Goal: Task Accomplishment & Management: Use online tool/utility

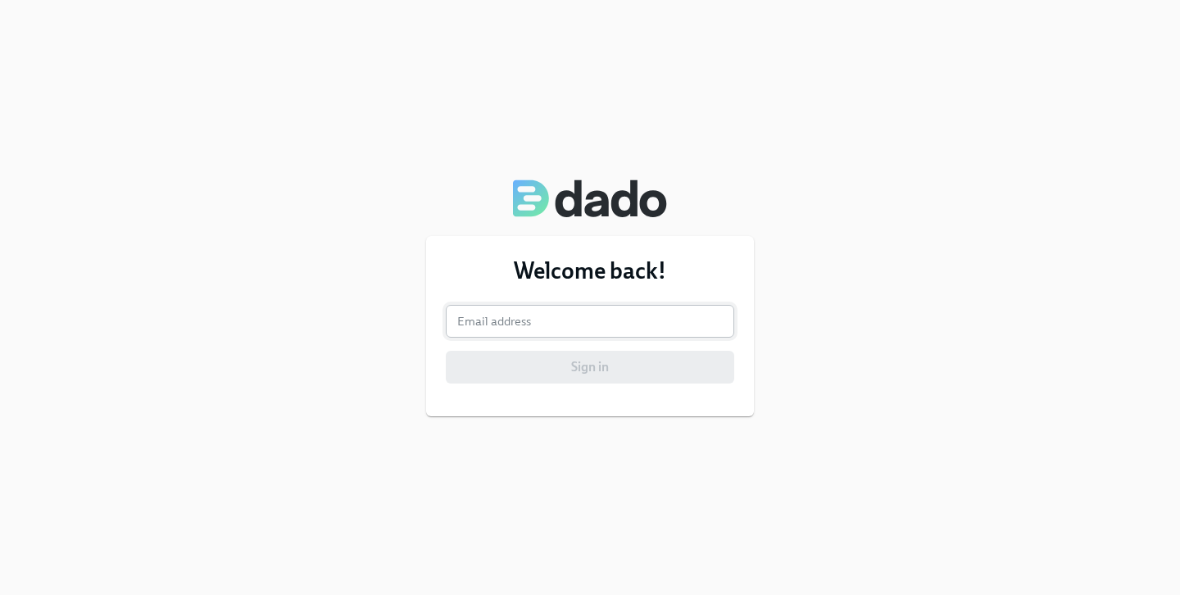
click at [616, 311] on input "email" at bounding box center [590, 321] width 288 height 33
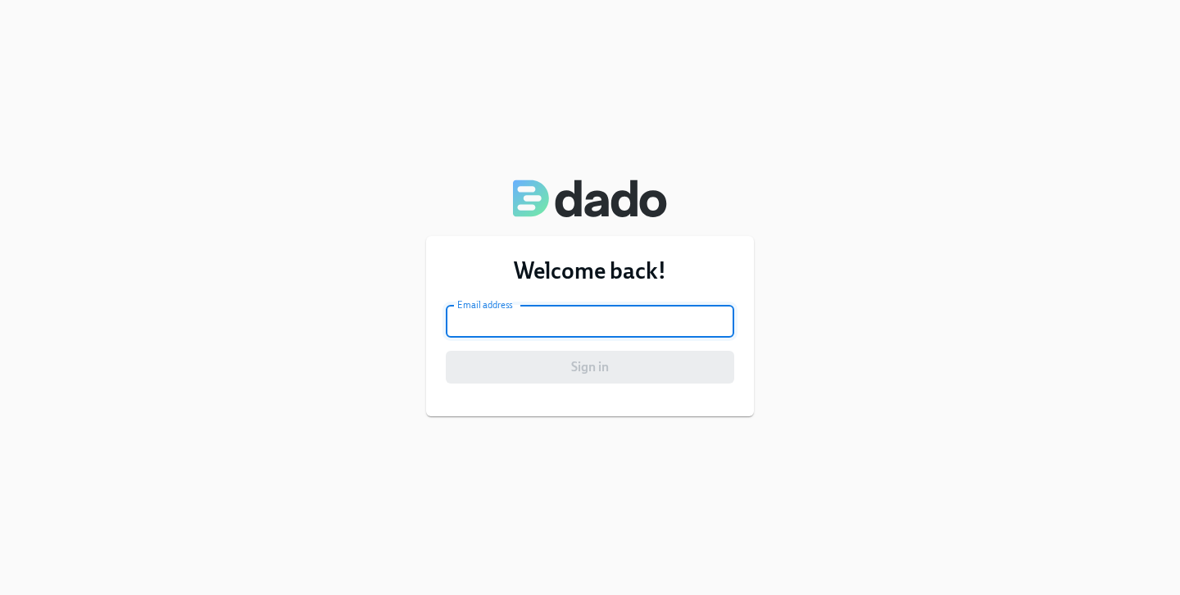
type input "[EMAIL_ADDRESS][PERSON_NAME][DOMAIN_NAME]"
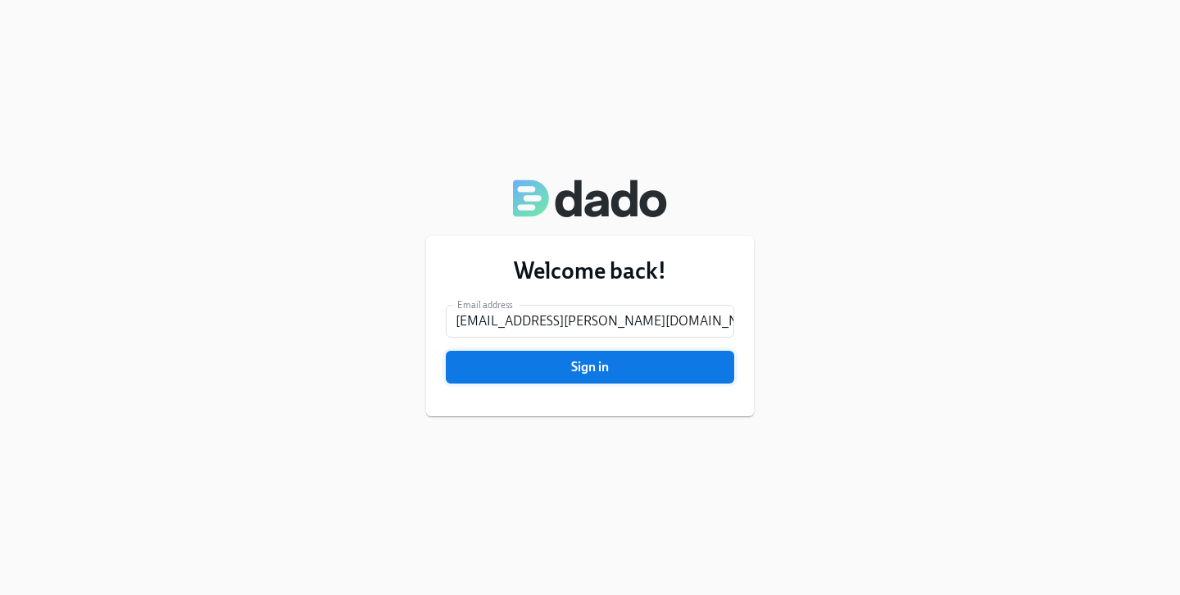
click at [605, 361] on span "Sign in" at bounding box center [589, 367] width 265 height 16
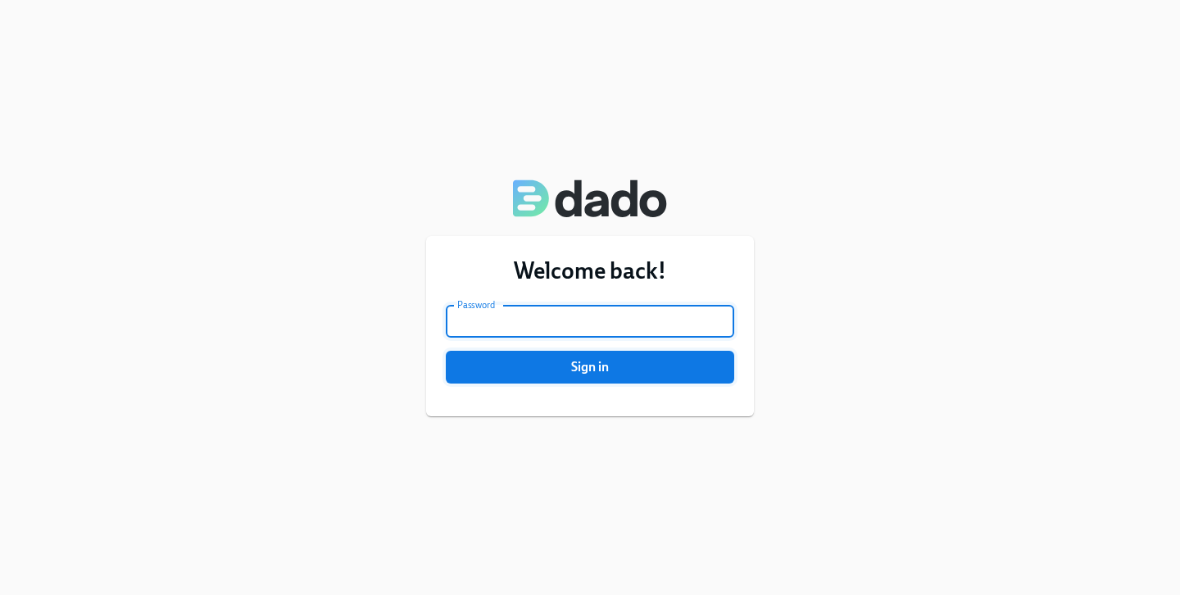
click at [595, 374] on span "Sign in" at bounding box center [589, 367] width 265 height 16
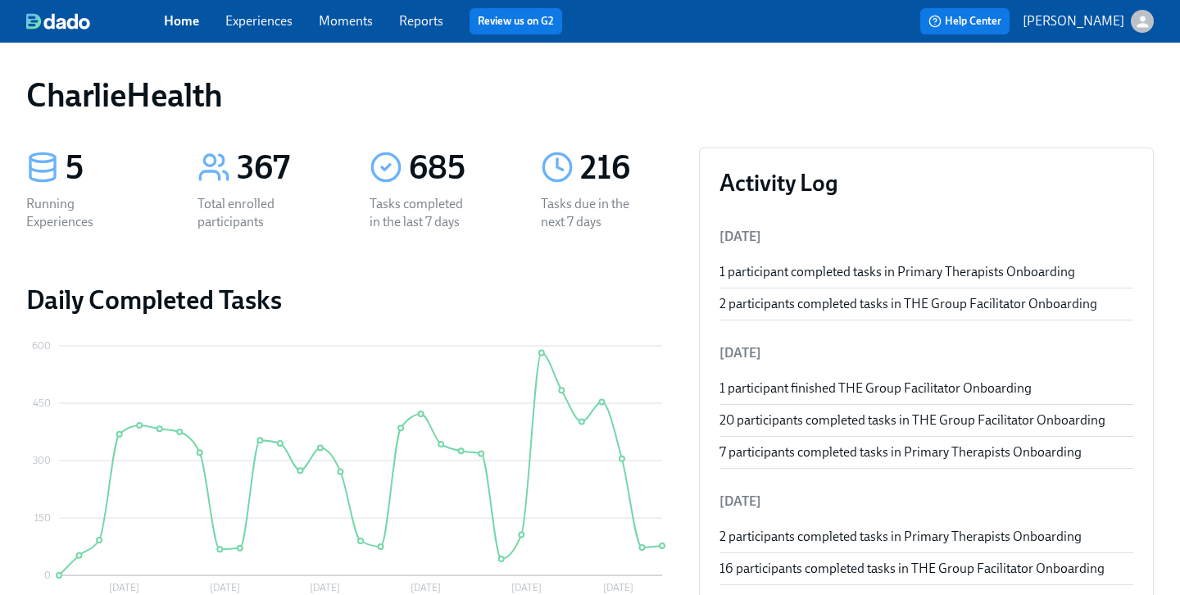
click at [248, 31] on div "Home Experiences Moments Reports Review us on G2" at bounding box center [411, 21] width 495 height 26
click at [274, 24] on link "Experiences" at bounding box center [258, 21] width 67 height 16
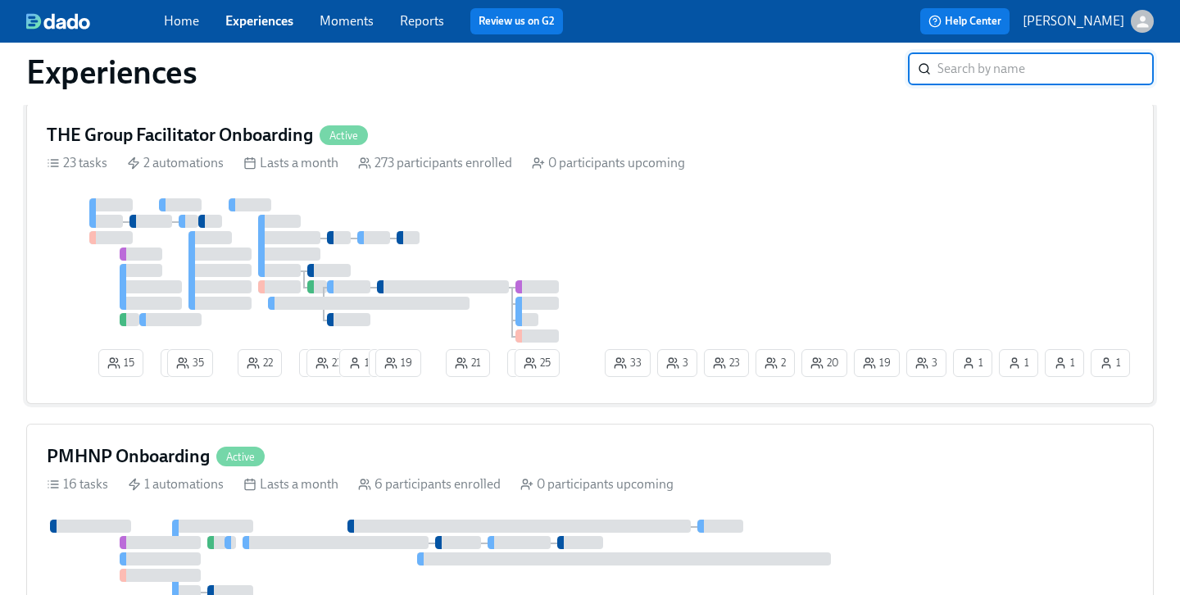
scroll to position [1236, 0]
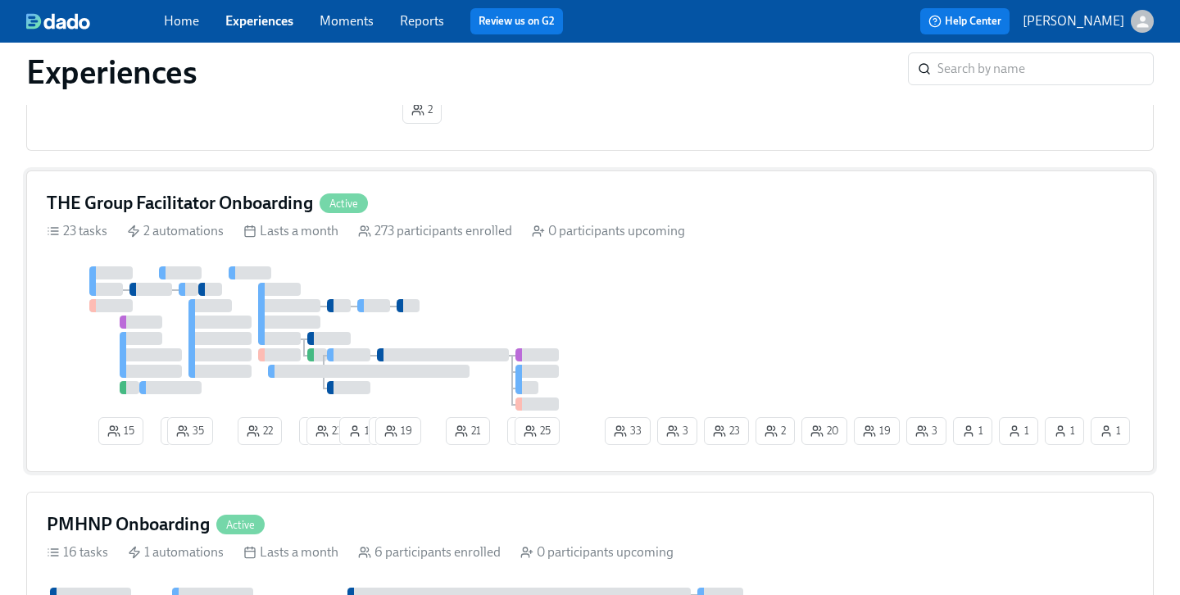
click at [297, 197] on h4 "THE Group Facilitator Onboarding" at bounding box center [180, 203] width 266 height 25
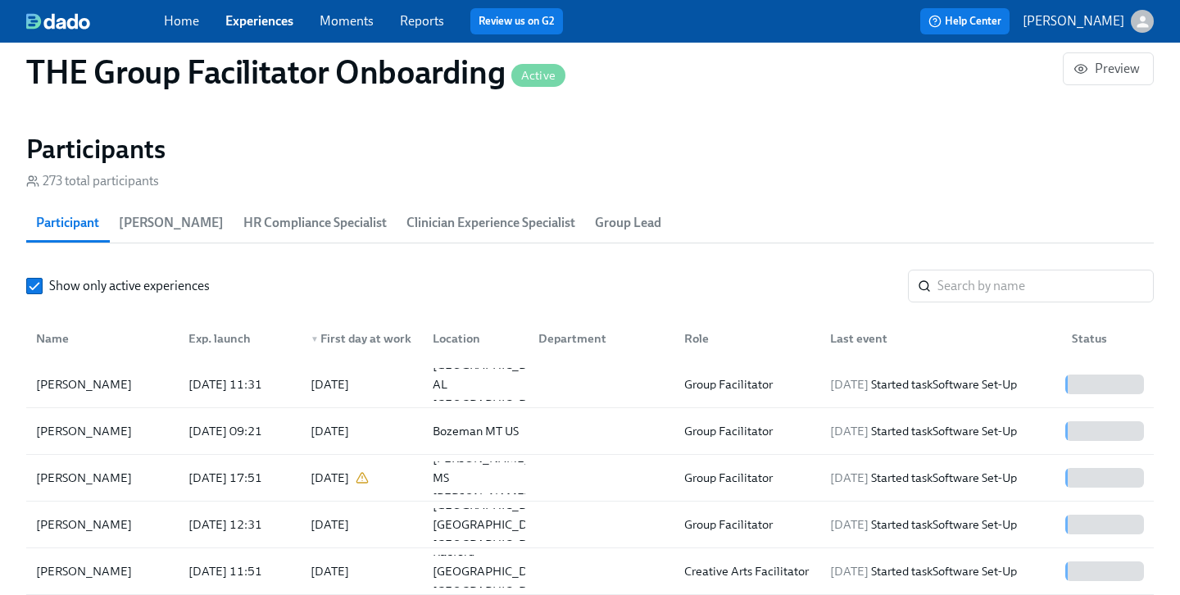
scroll to position [1397, 0]
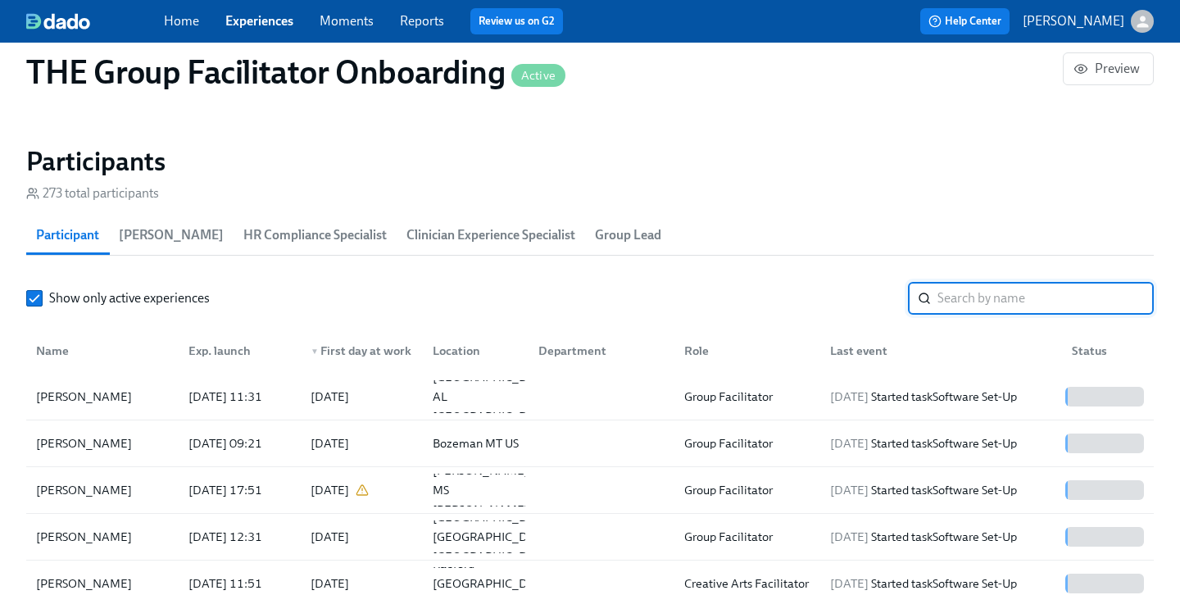
click at [975, 294] on input "search" at bounding box center [1045, 298] width 216 height 33
paste input "[PERSON_NAME]"
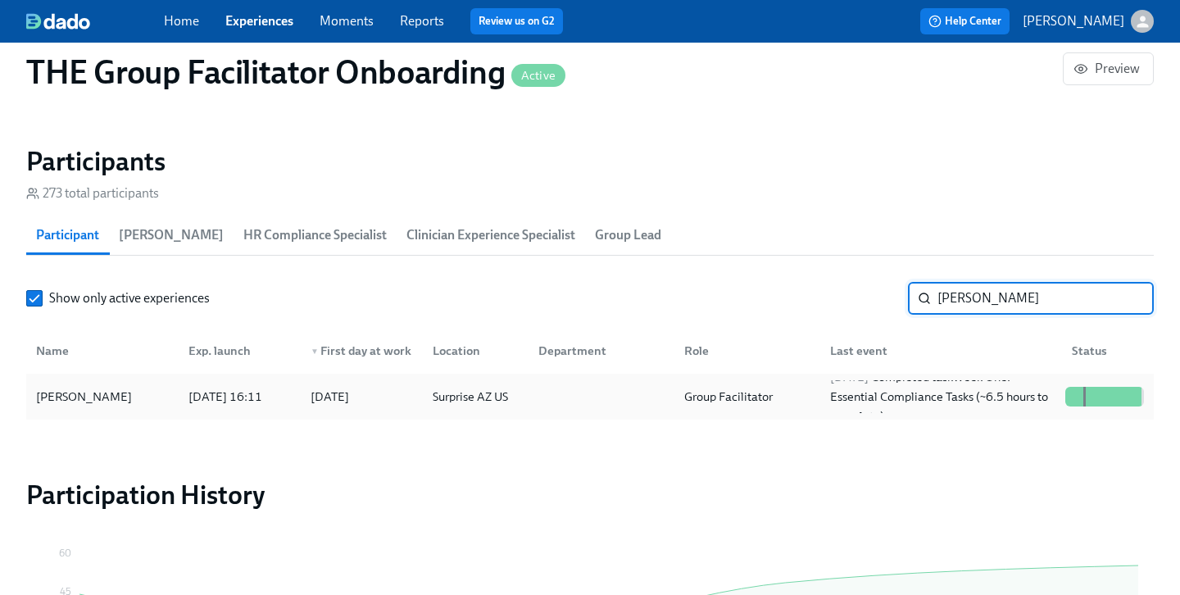
type input "[PERSON_NAME]"
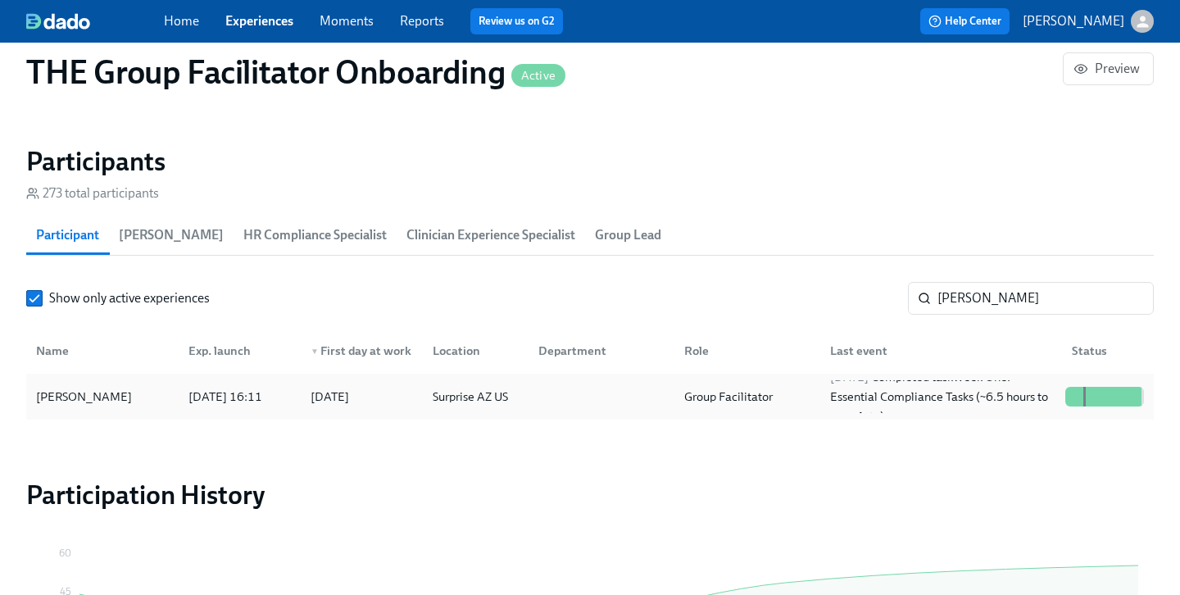
click at [102, 406] on div "[PERSON_NAME]" at bounding box center [83, 397] width 109 height 20
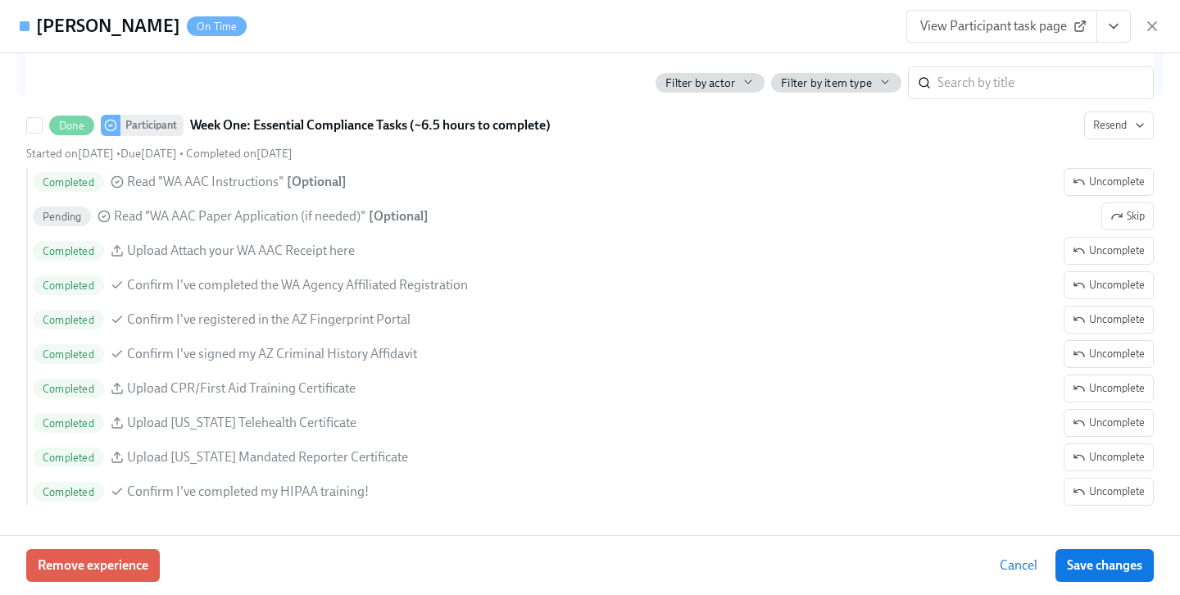
scroll to position [1397, 0]
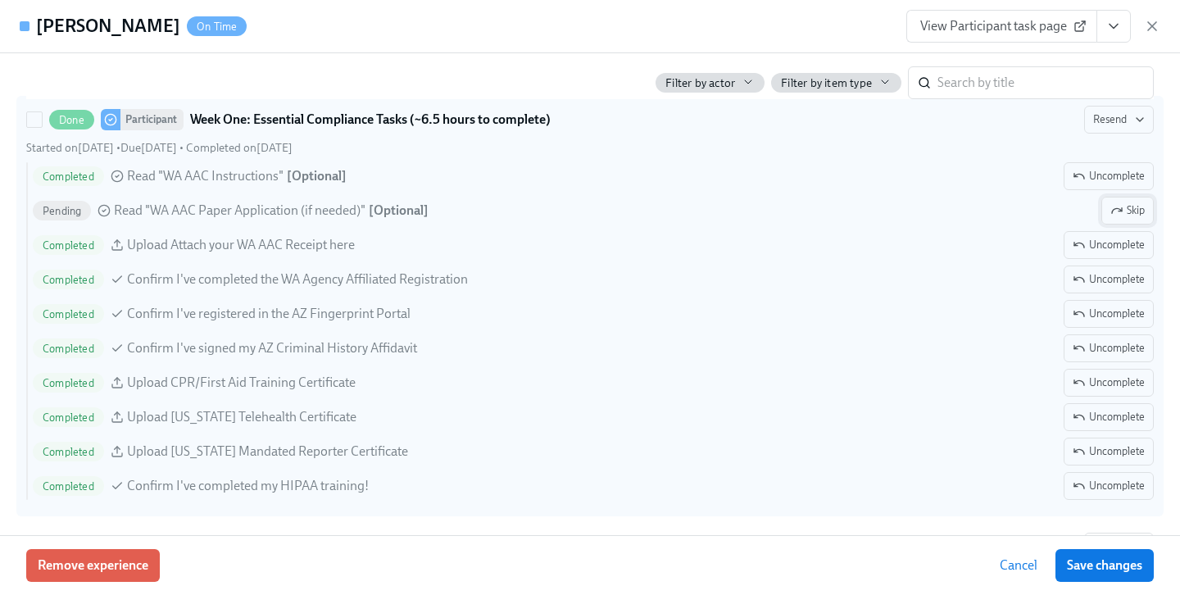
click at [1123, 211] on span "Skip" at bounding box center [1127, 210] width 34 height 16
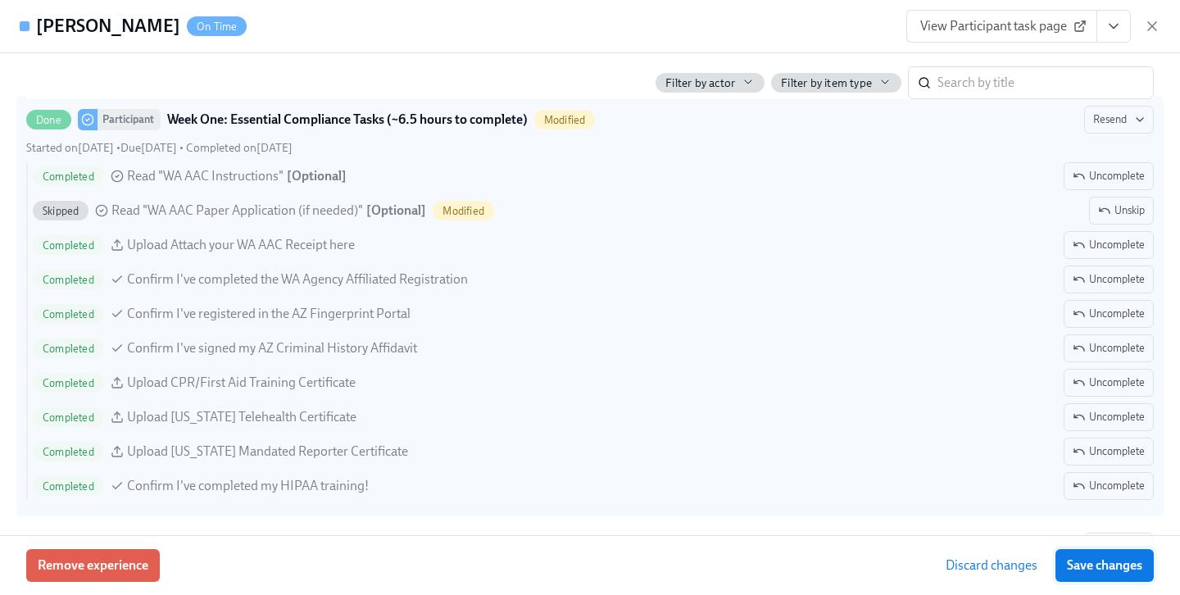
click at [1091, 561] on span "Save changes" at bounding box center [1104, 565] width 75 height 16
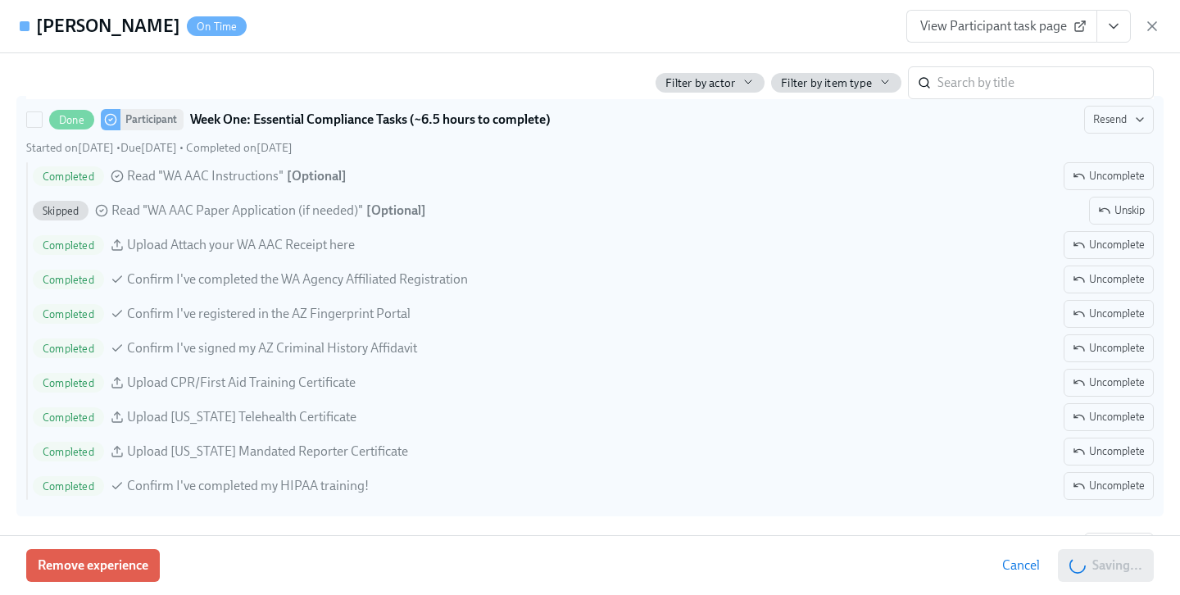
scroll to position [0, 27081]
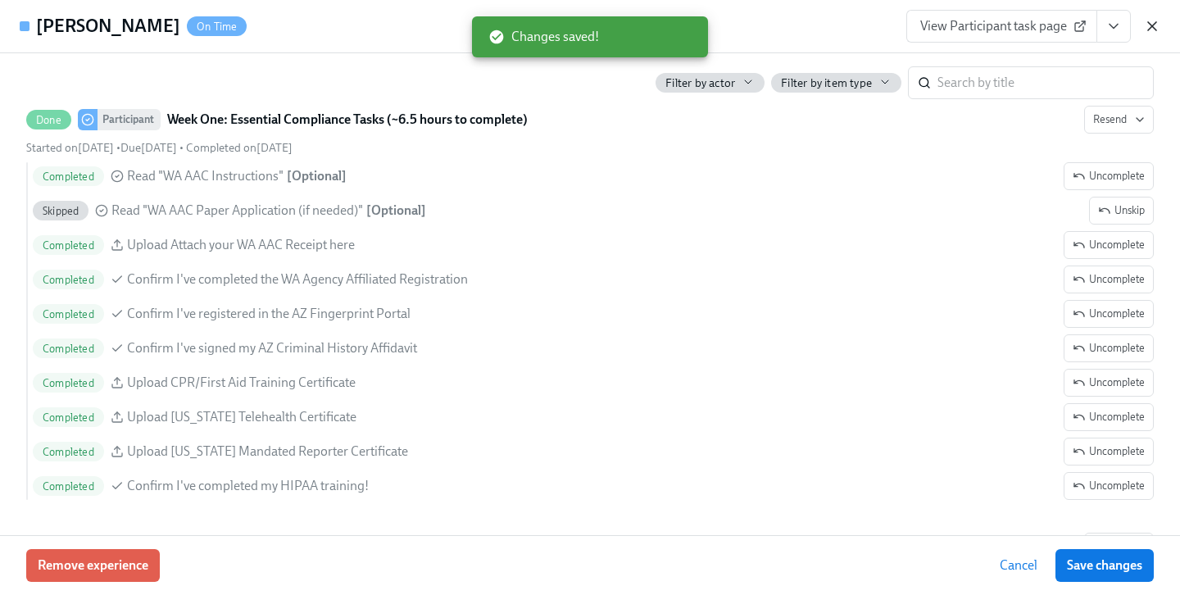
click at [1154, 24] on icon "button" at bounding box center [1152, 26] width 16 height 16
